Goal: Information Seeking & Learning: Learn about a topic

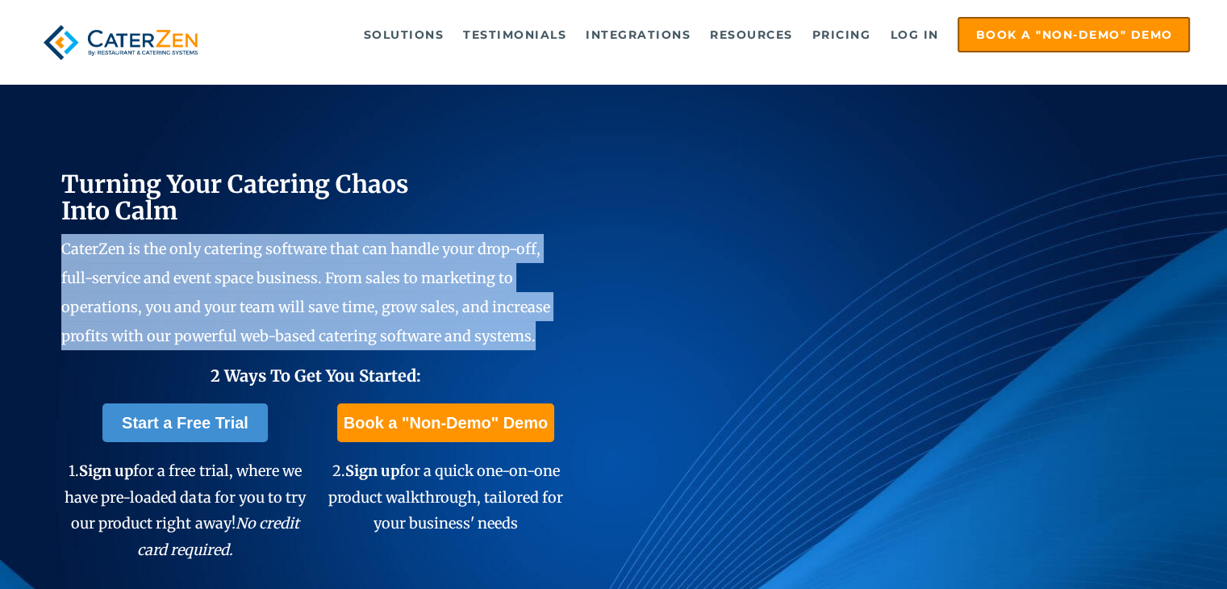
click at [282, 301] on span "CaterZen is the only catering software that can handle your drop-off, full-serv…" at bounding box center [305, 293] width 489 height 106
click at [298, 274] on span "CaterZen is the only catering software that can handle your drop-off, full-serv…" at bounding box center [305, 293] width 489 height 106
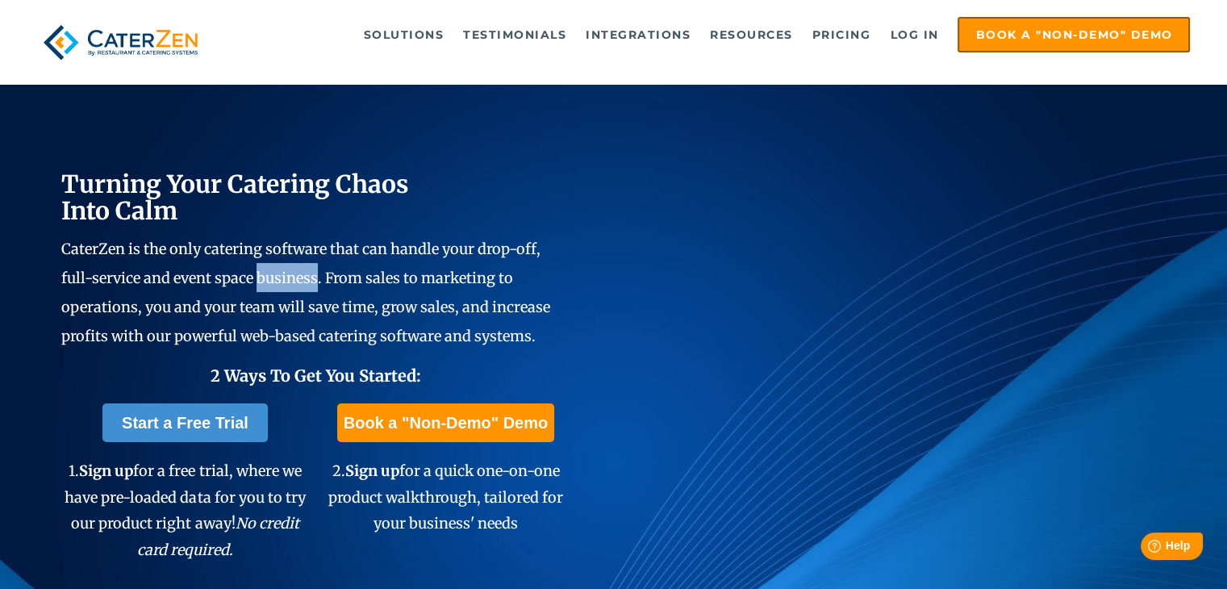
click at [298, 274] on span "CaterZen is the only catering software that can handle your drop-off, full-serv…" at bounding box center [305, 293] width 489 height 106
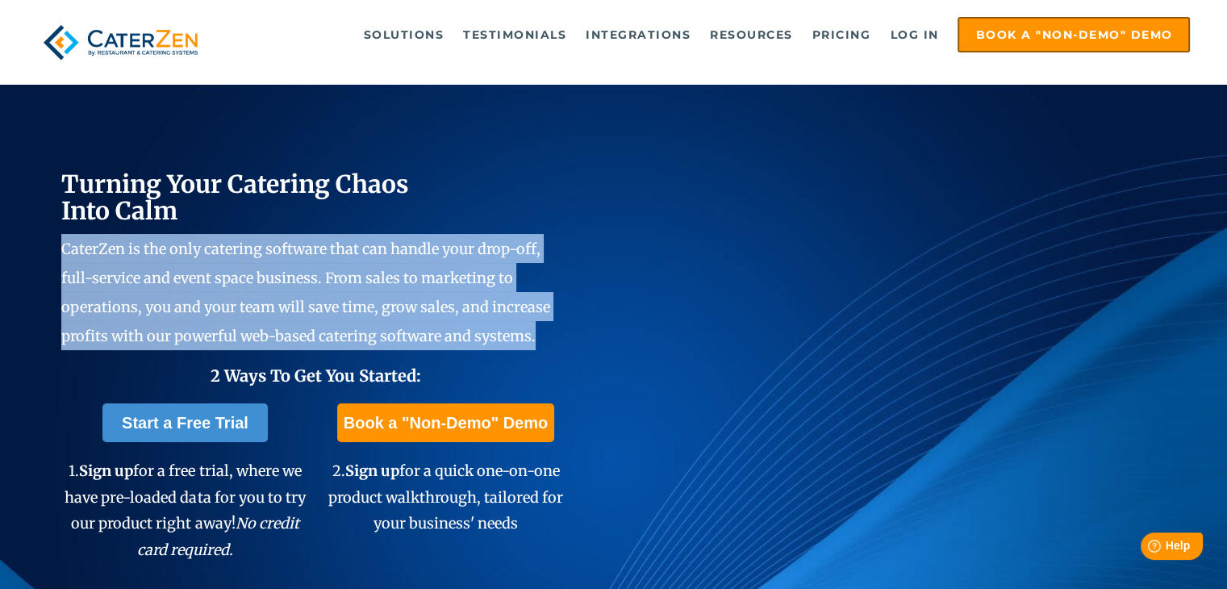
click at [298, 274] on span "CaterZen is the only catering software that can handle your drop-off, full-serv…" at bounding box center [305, 293] width 489 height 106
click at [299, 309] on span "CaterZen is the only catering software that can handle your drop-off, full-serv…" at bounding box center [305, 293] width 489 height 106
click at [311, 340] on span "CaterZen is the only catering software that can handle your drop-off, full-serv…" at bounding box center [305, 293] width 489 height 106
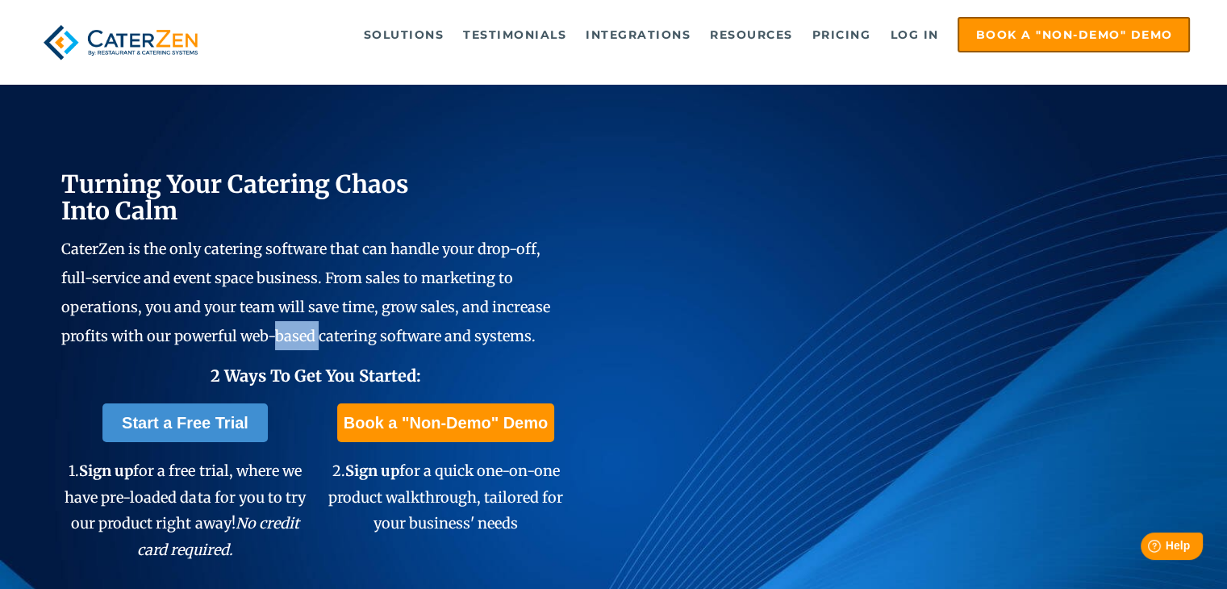
click at [311, 340] on span "CaterZen is the only catering software that can handle your drop-off, full-serv…" at bounding box center [305, 293] width 489 height 106
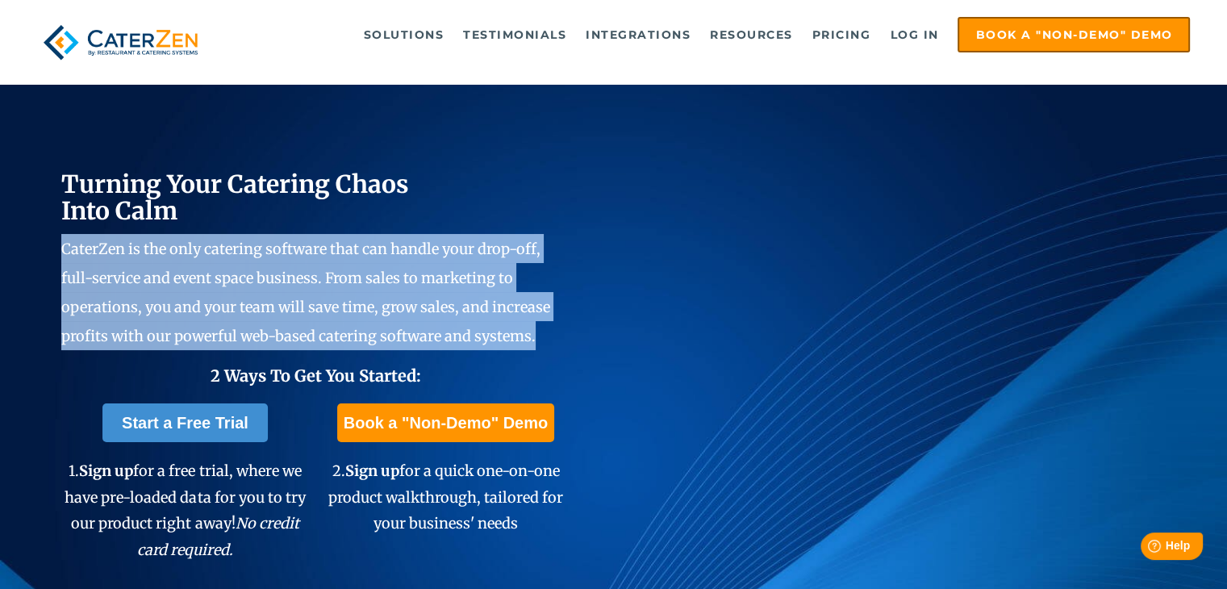
click at [311, 340] on span "CaterZen is the only catering software that can handle your drop-off, full-serv…" at bounding box center [305, 293] width 489 height 106
click at [254, 338] on span "CaterZen is the only catering software that can handle your drop-off, full-serv…" at bounding box center [305, 293] width 489 height 106
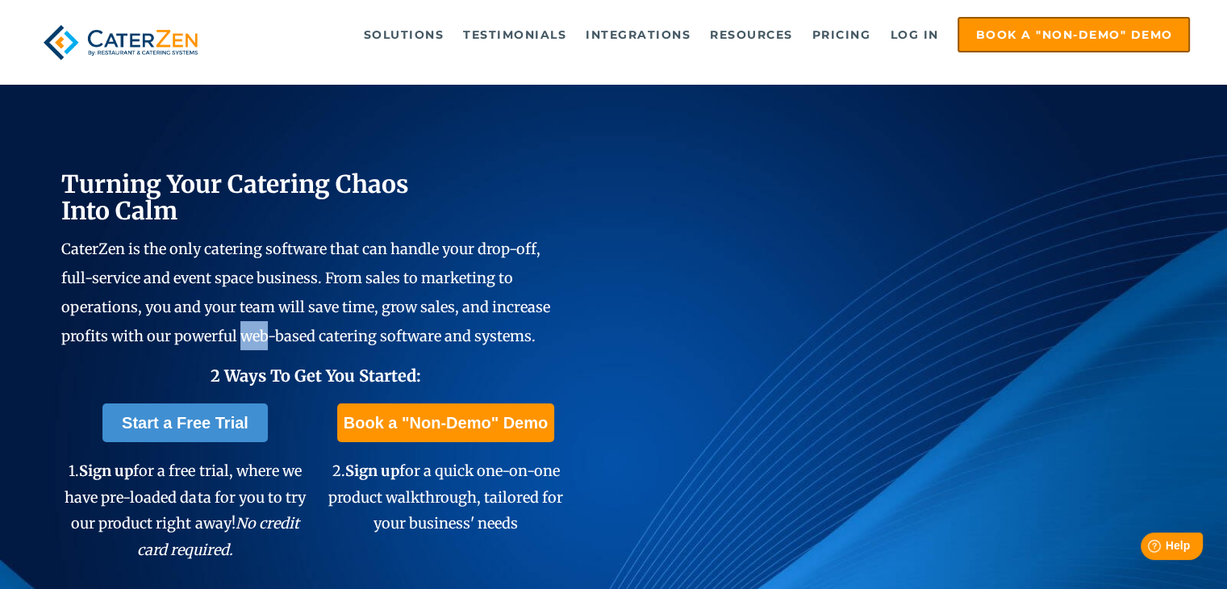
click at [254, 338] on span "CaterZen is the only catering software that can handle your drop-off, full-serv…" at bounding box center [305, 293] width 489 height 106
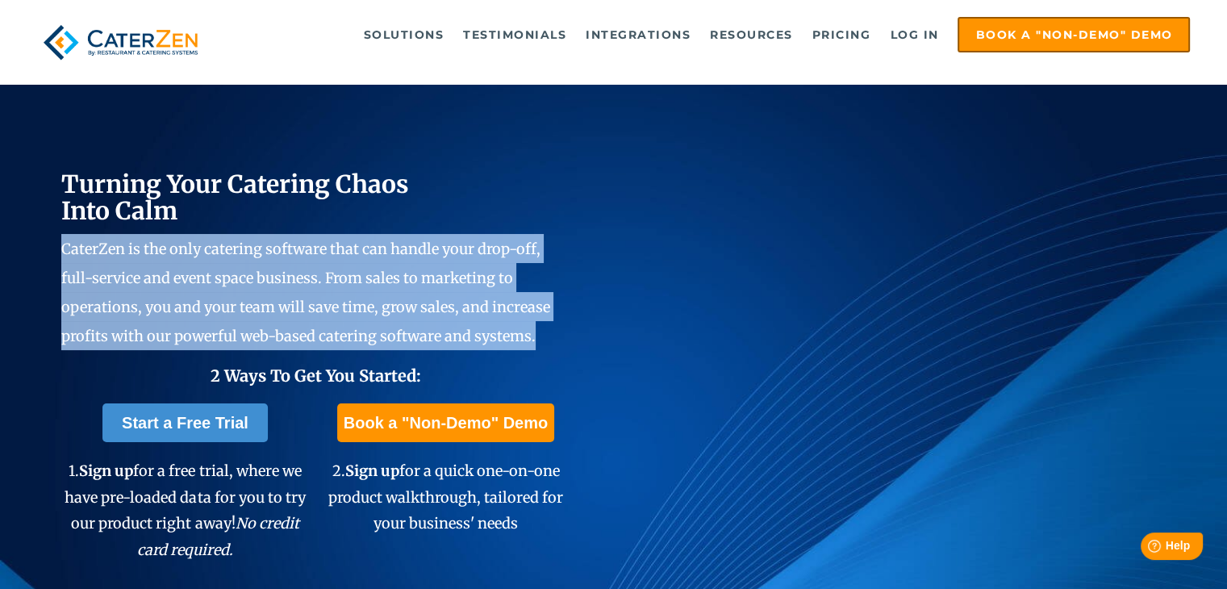
click at [254, 338] on span "CaterZen is the only catering software that can handle your drop-off, full-serv…" at bounding box center [305, 293] width 489 height 106
click at [295, 336] on span "CaterZen is the only catering software that can handle your drop-off, full-serv…" at bounding box center [305, 293] width 489 height 106
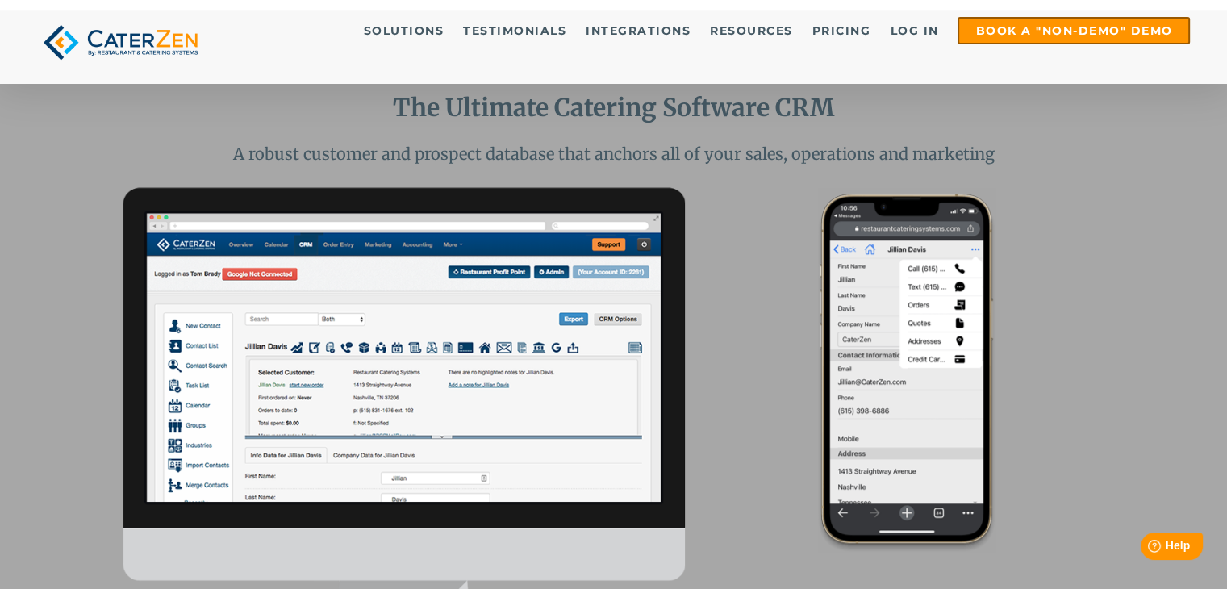
scroll to position [1333, 0]
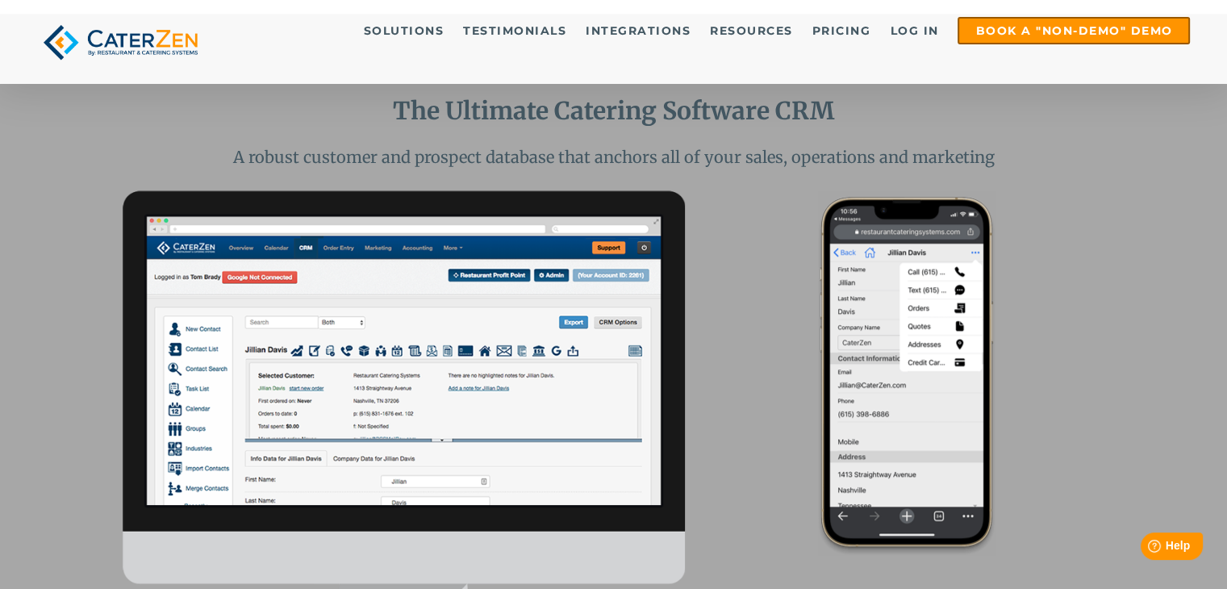
click at [685, 147] on span "A robust customer and prospect database that anchors all of your sales, operati…" at bounding box center [613, 157] width 761 height 20
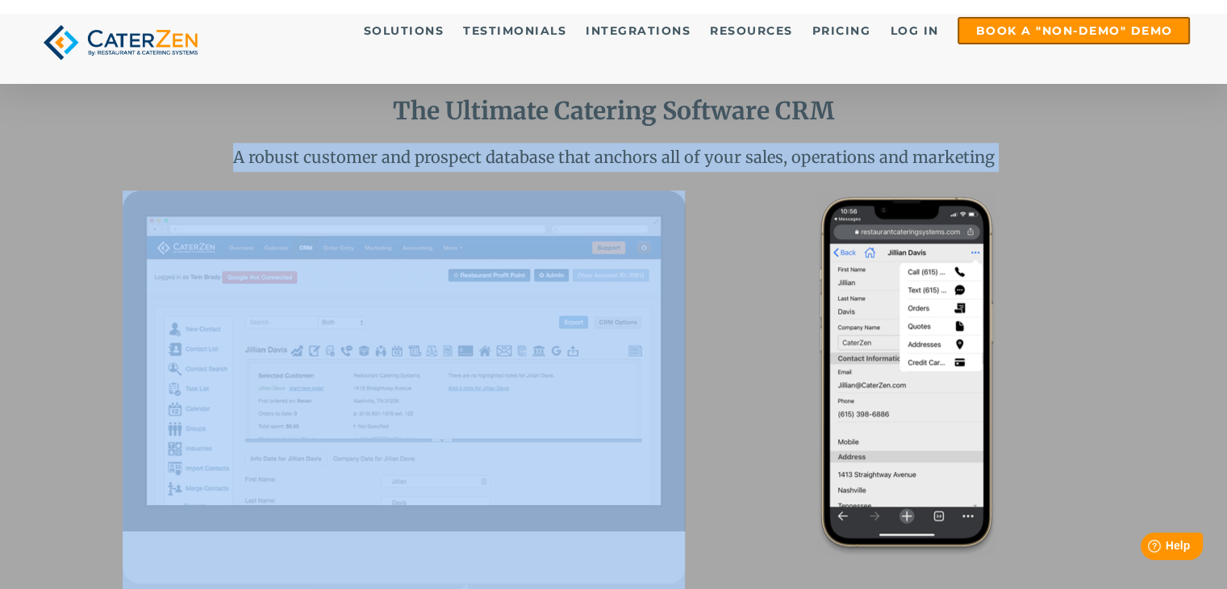
click at [685, 147] on span "A robust customer and prospect database that anchors all of your sales, operati…" at bounding box center [613, 157] width 761 height 20
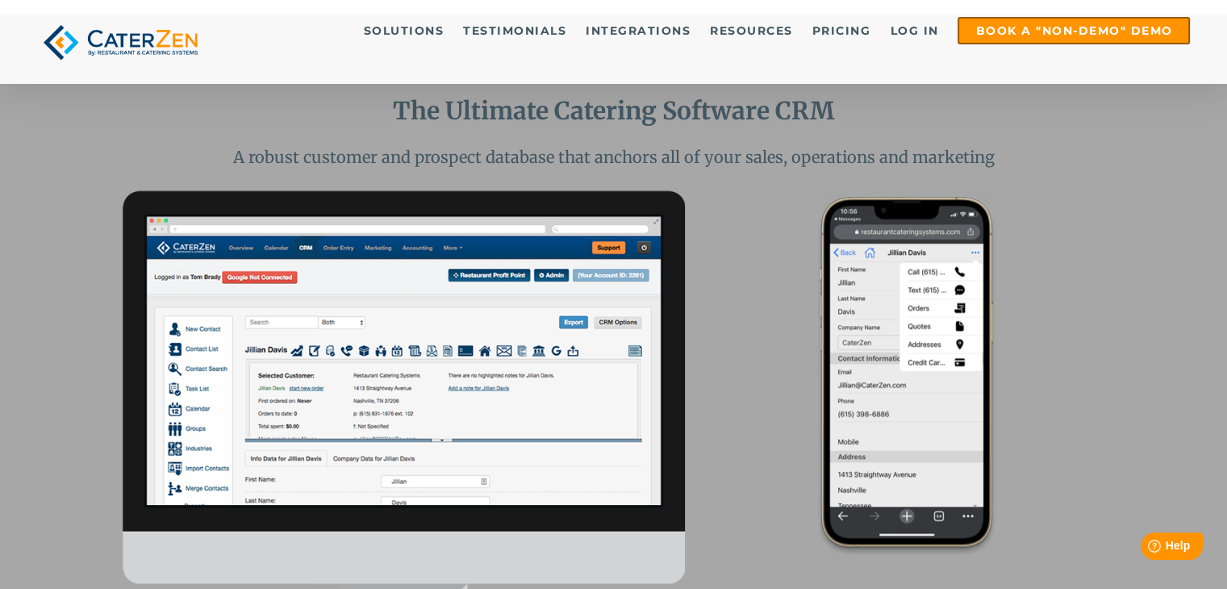
click at [704, 253] on div at bounding box center [614, 433] width 982 height 504
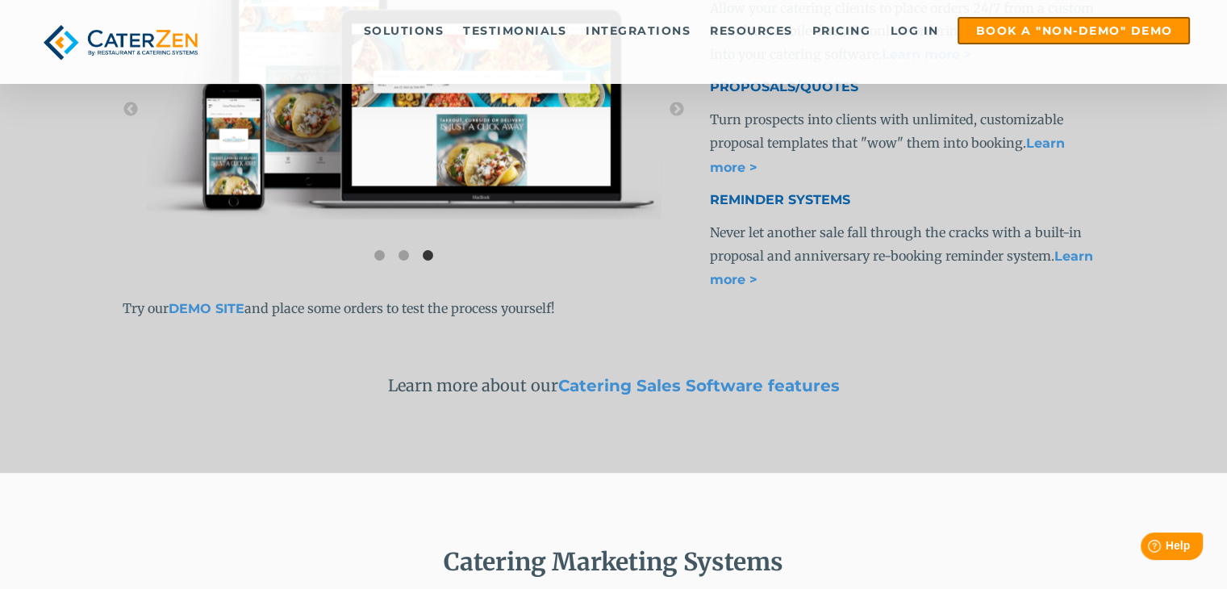
scroll to position [3161, 0]
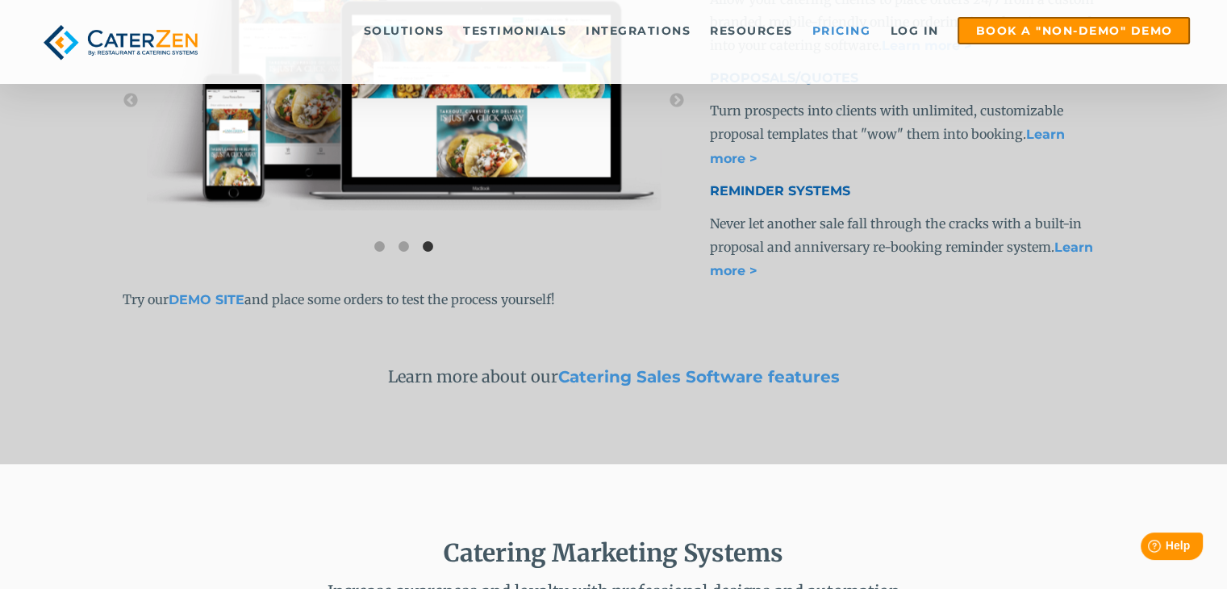
click at [826, 36] on link "Pricing" at bounding box center [841, 31] width 75 height 24
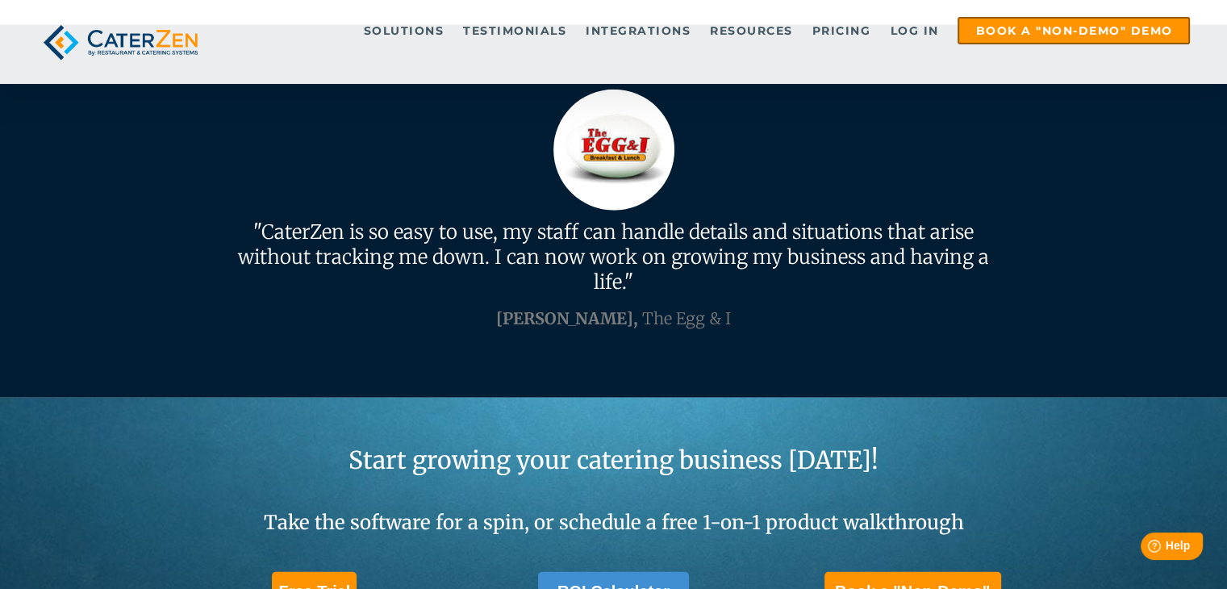
scroll to position [4261, 0]
